Goal: Find contact information: Find contact information

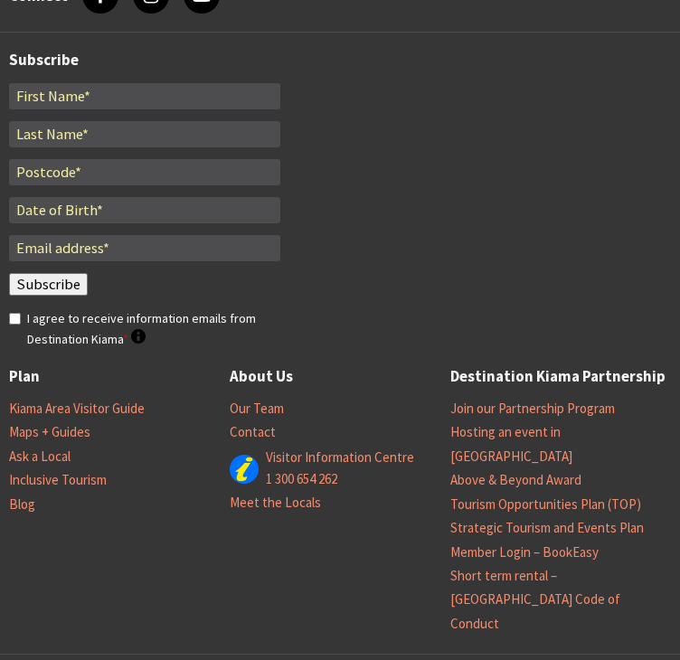
scroll to position [5858, 0]
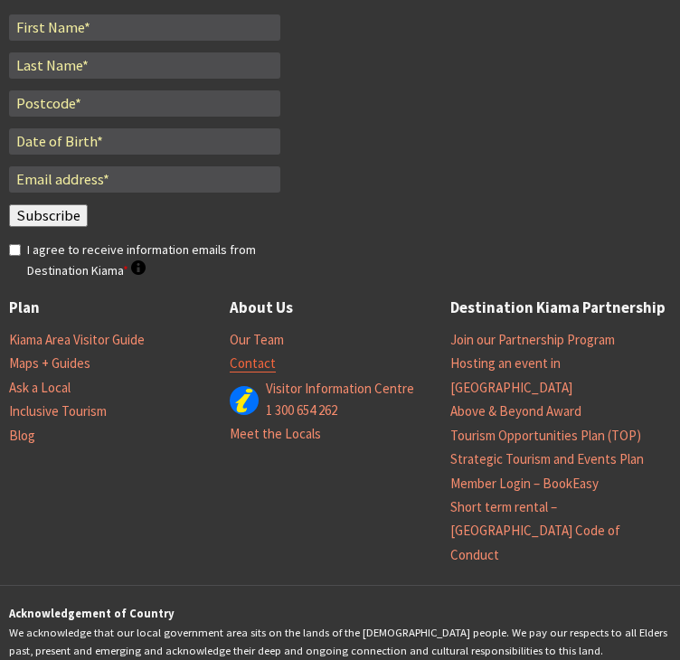
click at [252, 355] on link "Contact" at bounding box center [253, 364] width 46 height 18
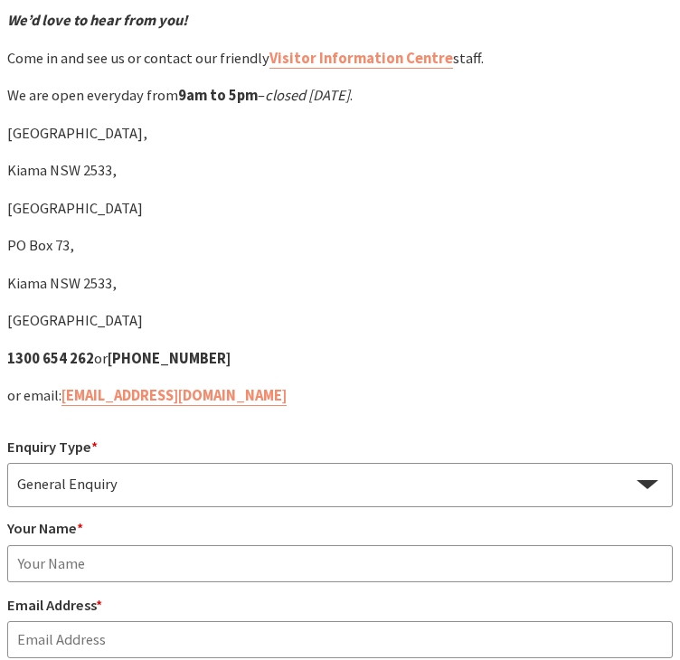
scroll to position [271, 0]
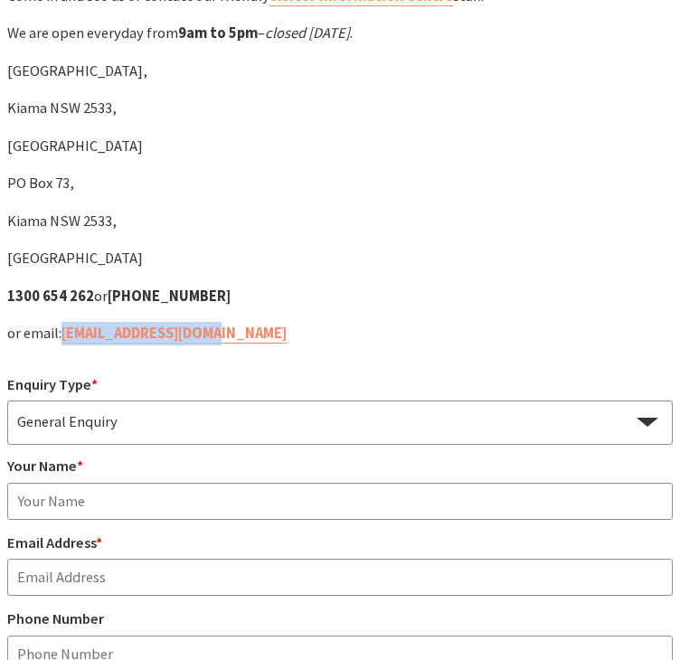
drag, startPoint x: 284, startPoint y: 342, endPoint x: 297, endPoint y: 456, distance: 114.7
click at [64, 343] on p "or email: [EMAIL_ADDRESS][DOMAIN_NAME]" at bounding box center [340, 334] width 666 height 24
copy link "[EMAIL_ADDRESS][DOMAIN_NAME]"
